Goal: Check status

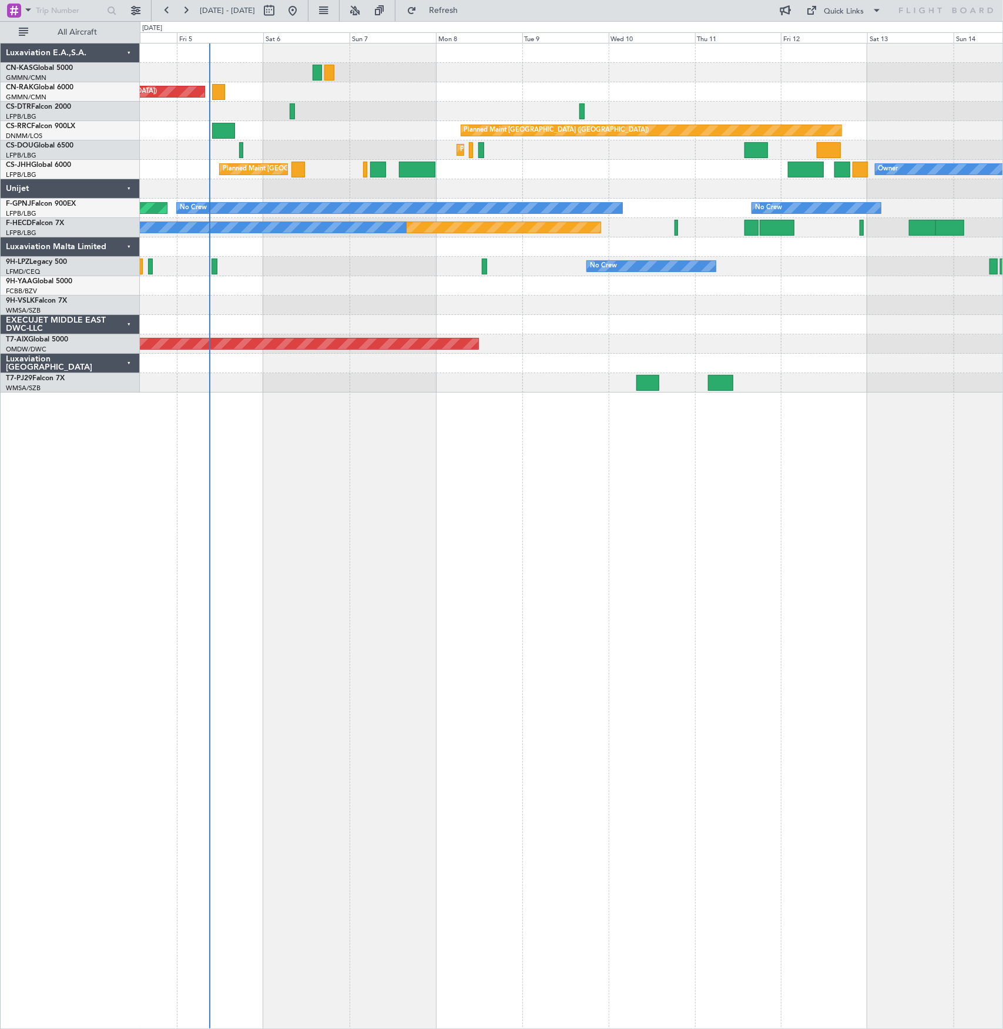
click at [359, 193] on div "Unplanned Maint [GEOGRAPHIC_DATA] ([GEOGRAPHIC_DATA]) Planned Maint [GEOGRAPHIC…" at bounding box center [571, 217] width 863 height 349
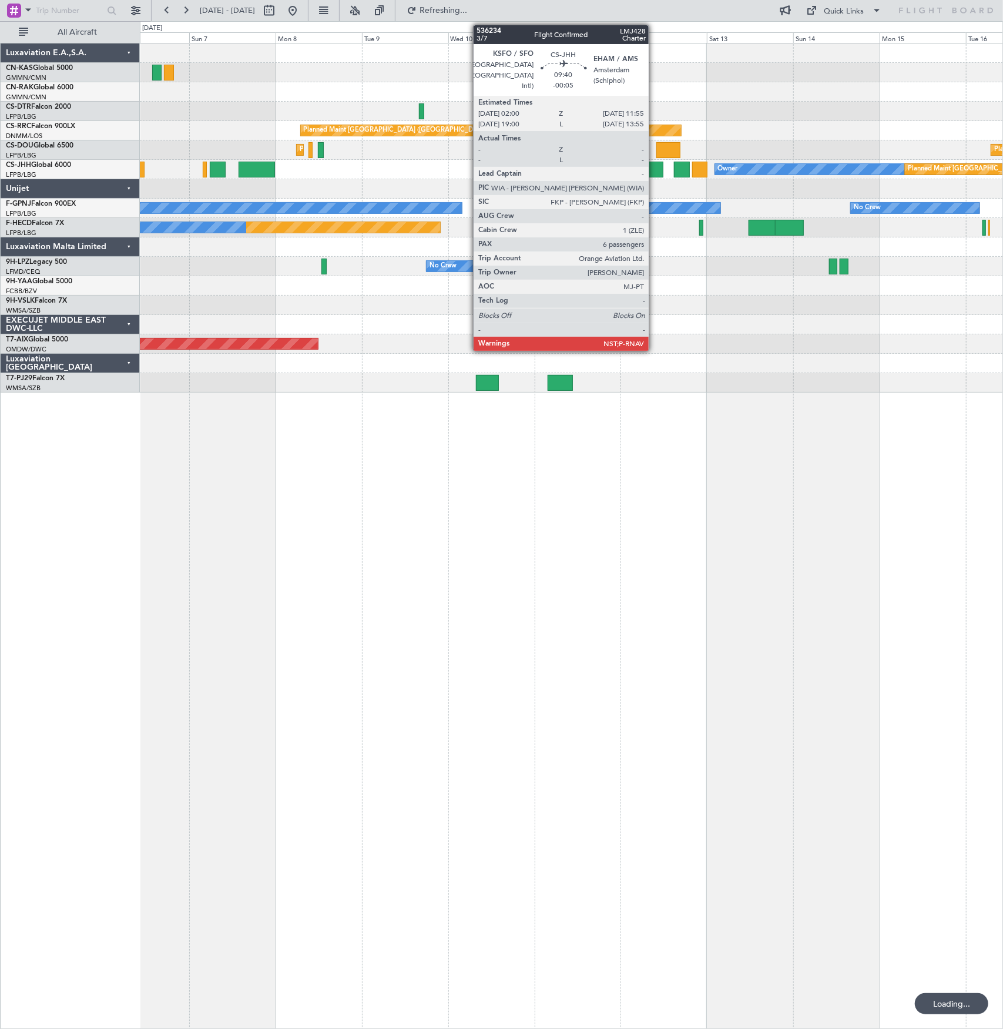
click at [655, 167] on div at bounding box center [646, 170] width 36 height 16
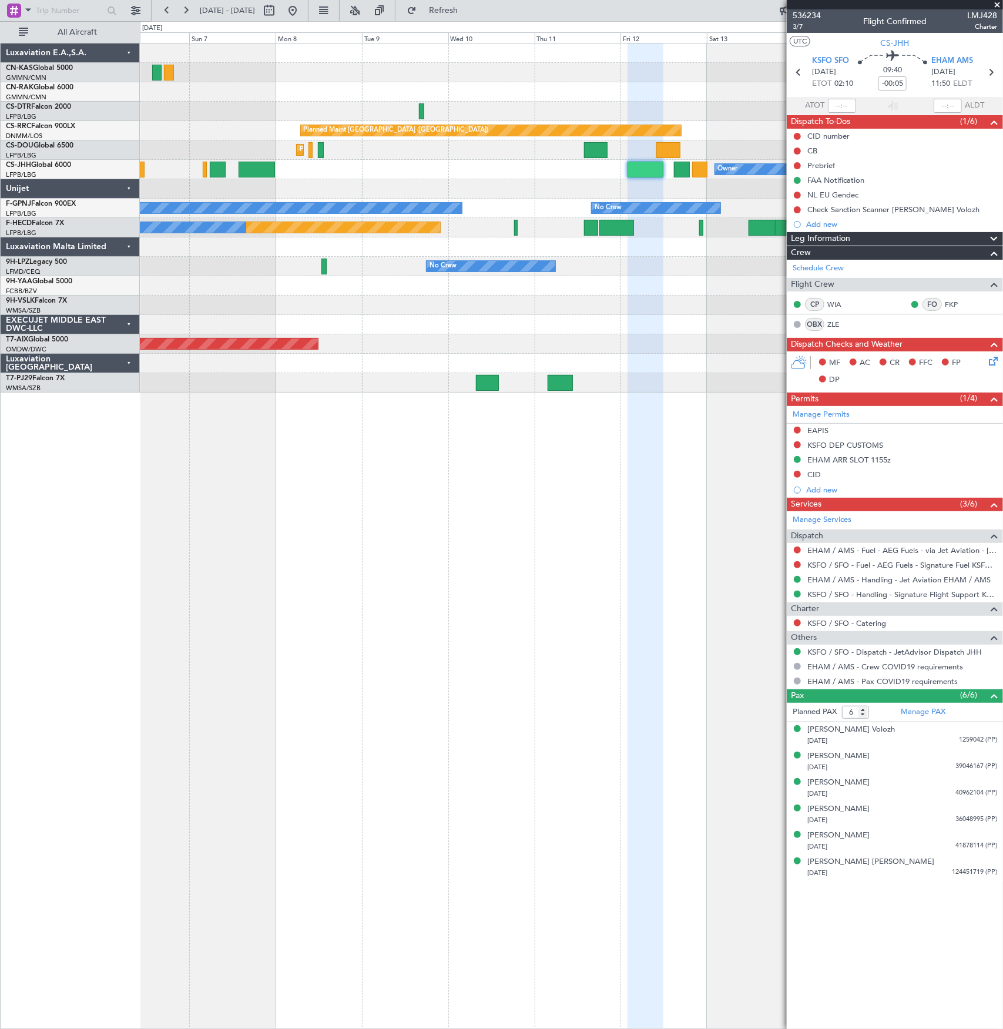
click at [673, 169] on div "Planned Maint [GEOGRAPHIC_DATA] ([GEOGRAPHIC_DATA]) Owner Planned Maint [GEOGRA…" at bounding box center [571, 169] width 863 height 19
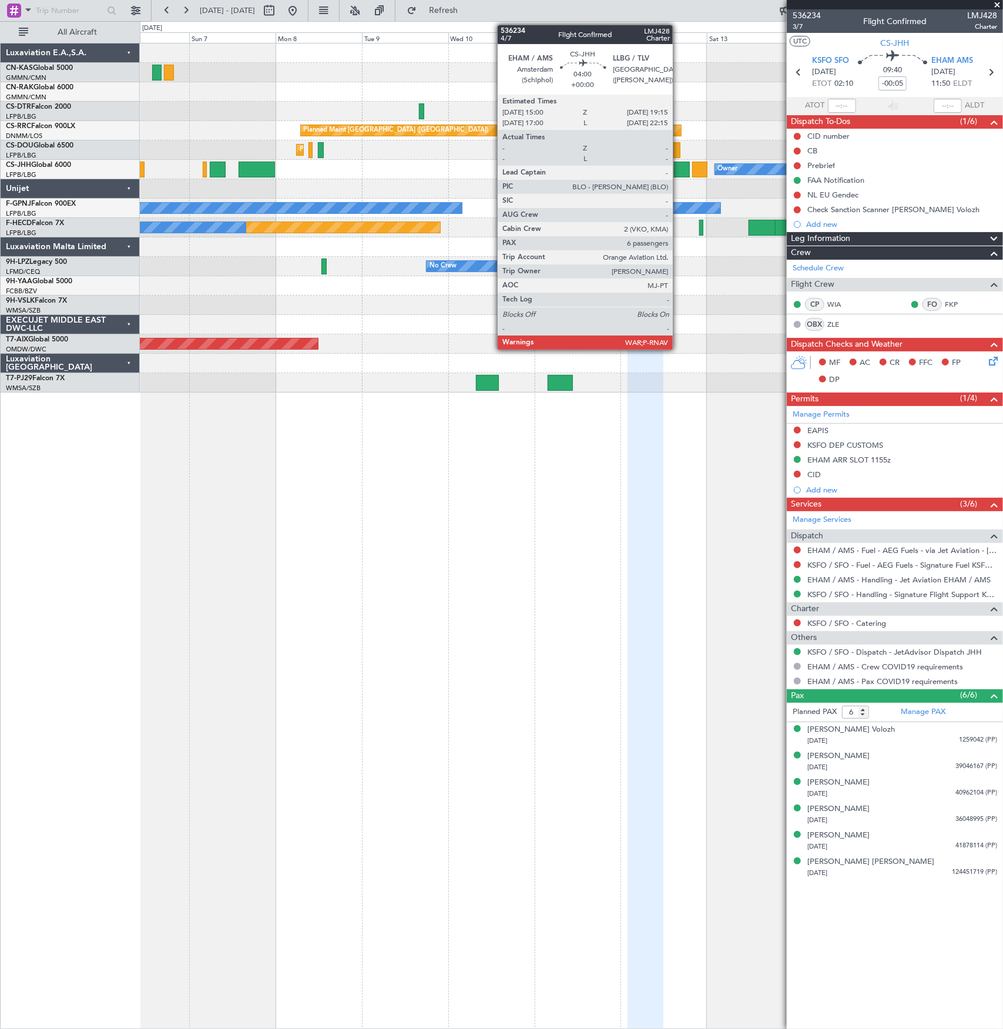
click at [680, 169] on div at bounding box center [682, 170] width 16 height 16
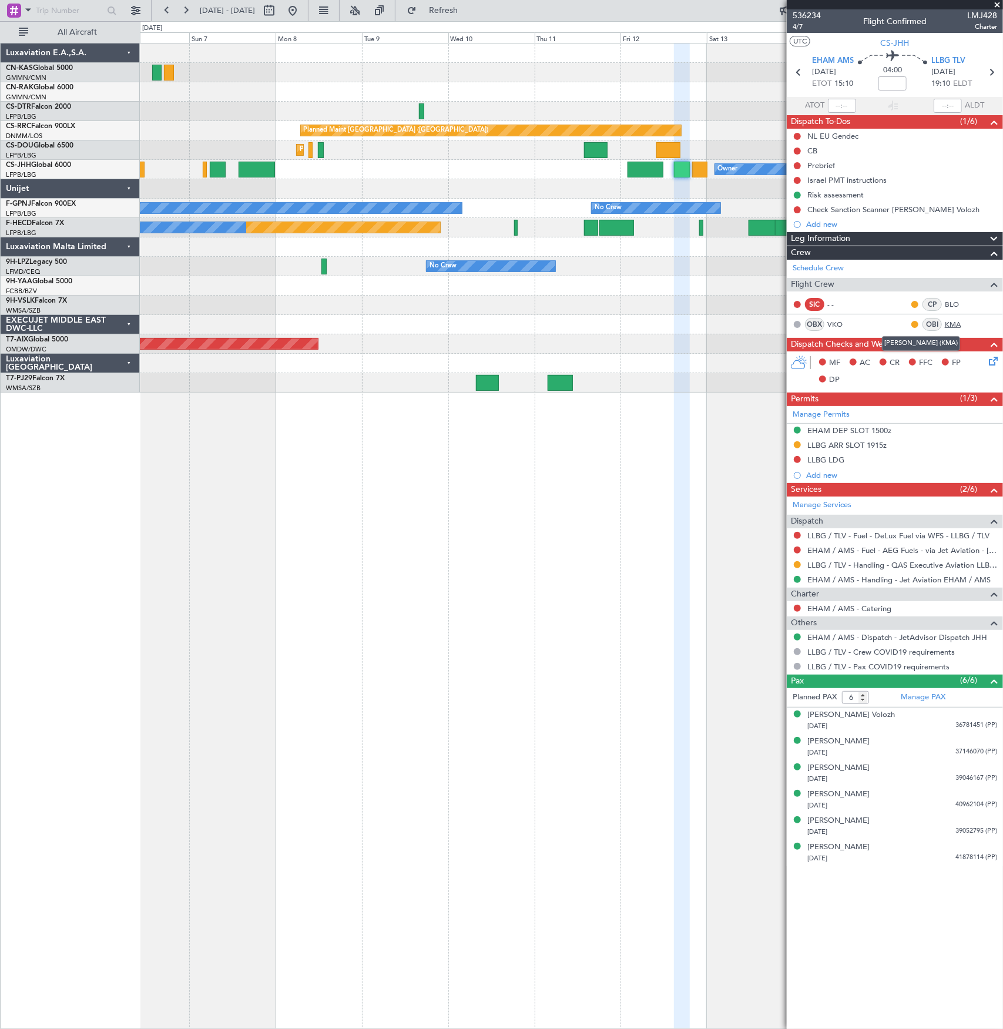
click at [957, 324] on link "KMA" at bounding box center [958, 324] width 26 height 11
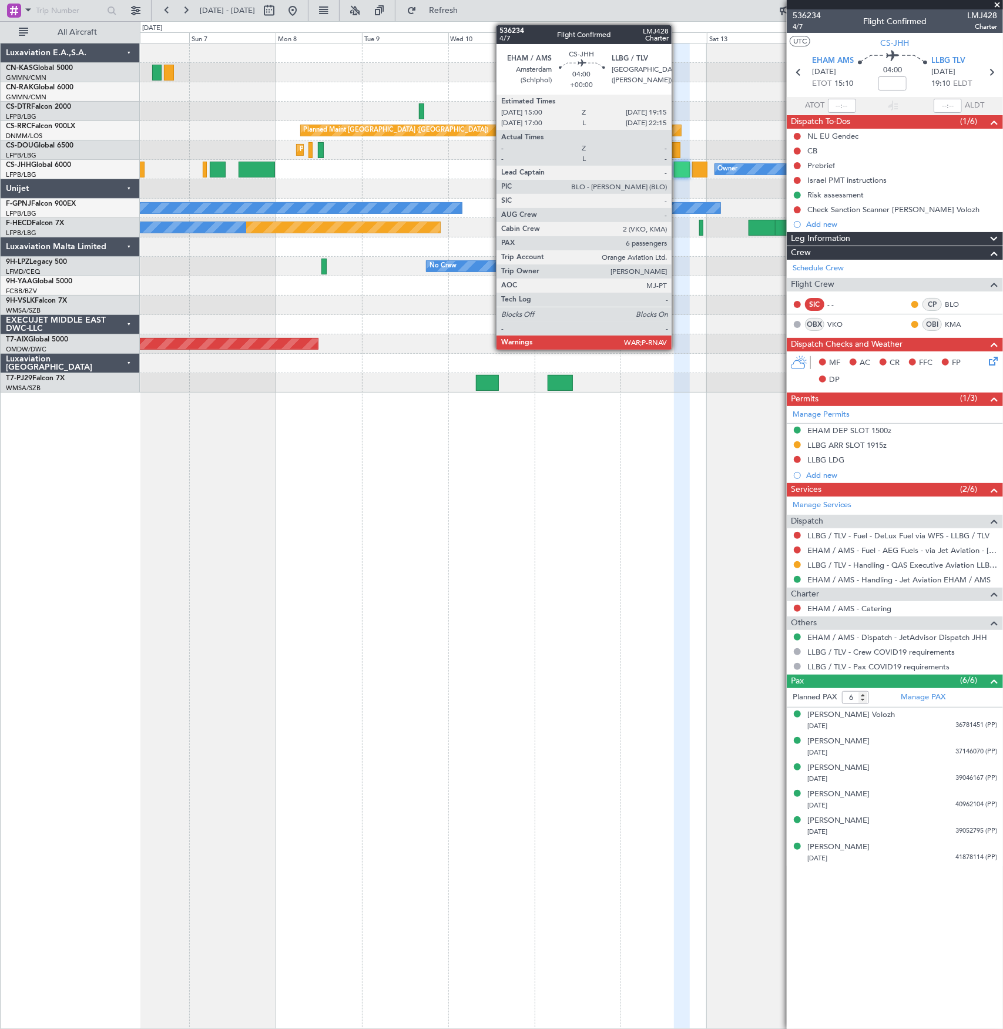
click at [678, 167] on div at bounding box center [682, 170] width 16 height 16
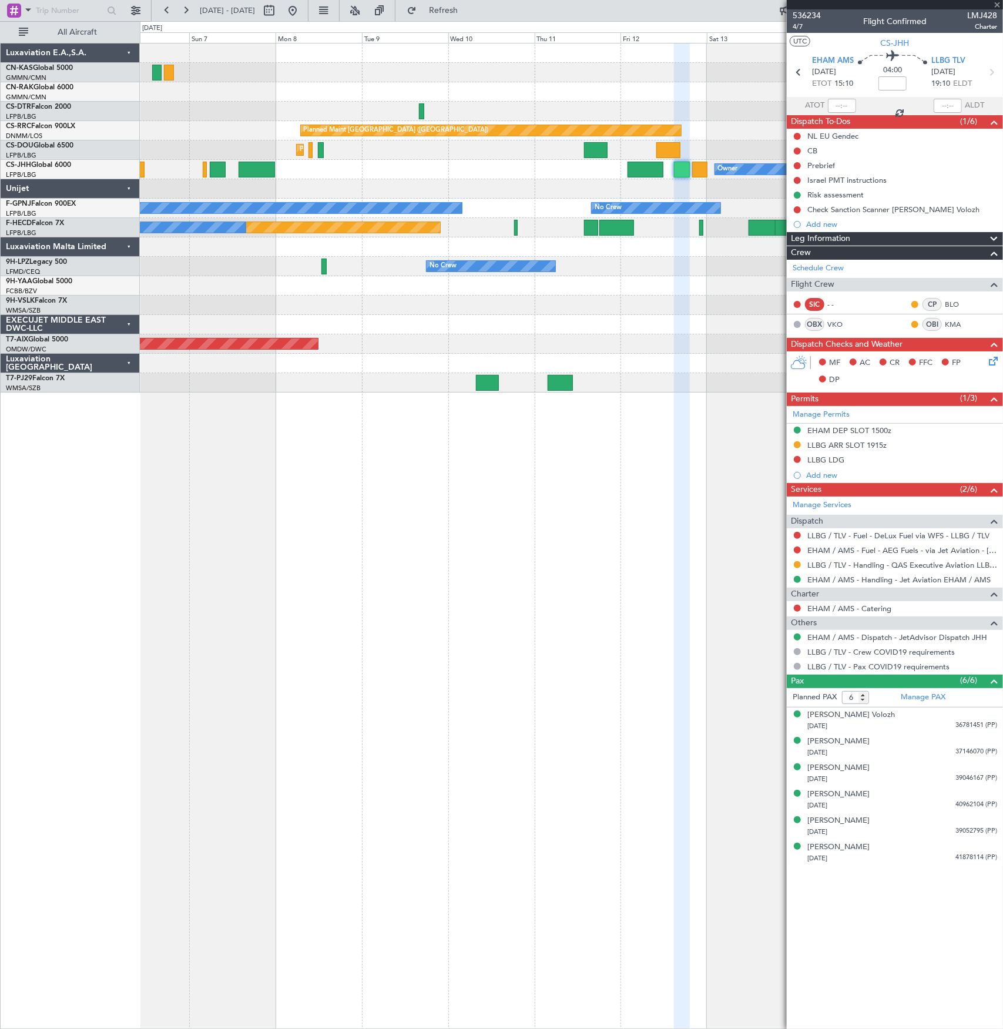
click at [678, 167] on div at bounding box center [682, 170] width 16 height 16
